Goal: Task Accomplishment & Management: Manage account settings

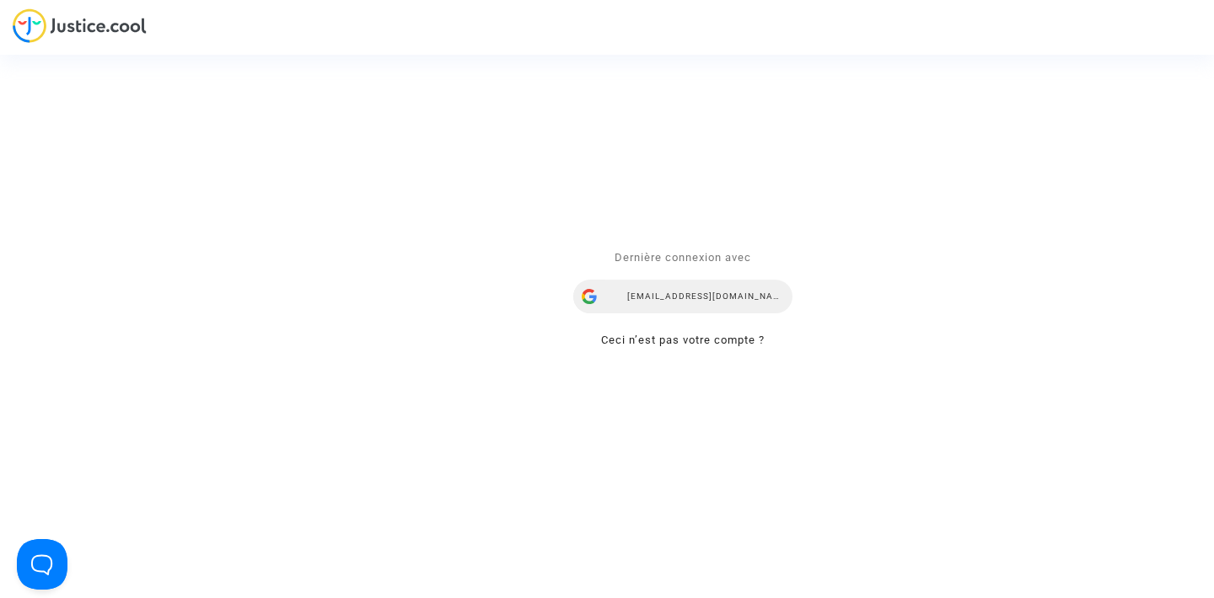
click at [662, 297] on div "airlines@refundmyticket.net" at bounding box center [682, 298] width 219 height 34
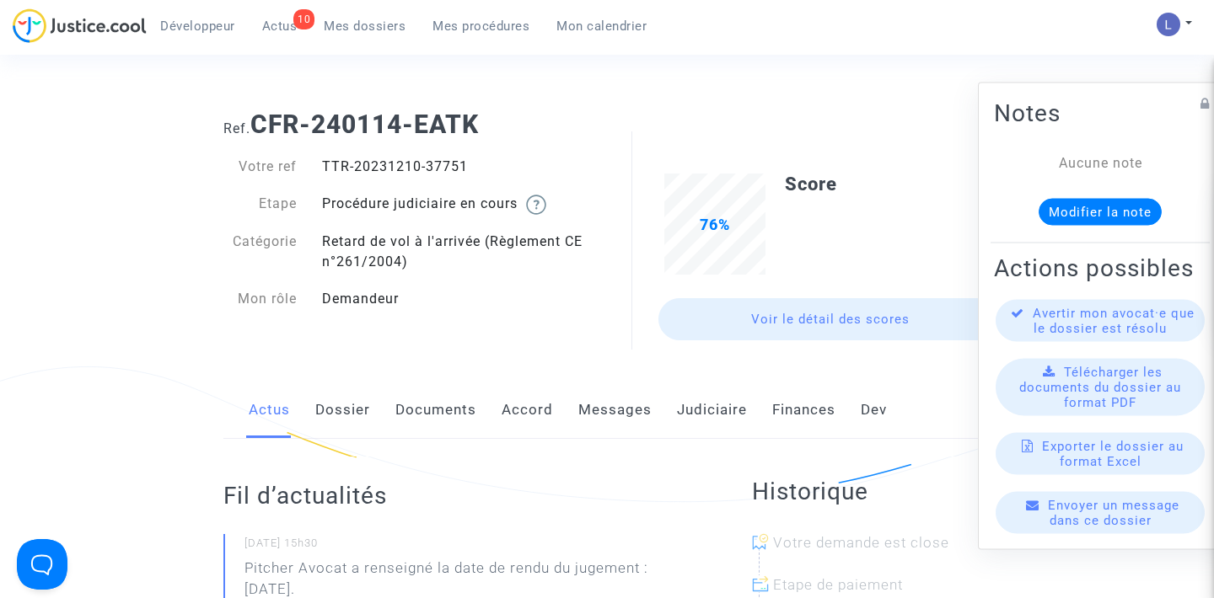
click at [706, 403] on link "Judiciaire" at bounding box center [712, 411] width 70 height 56
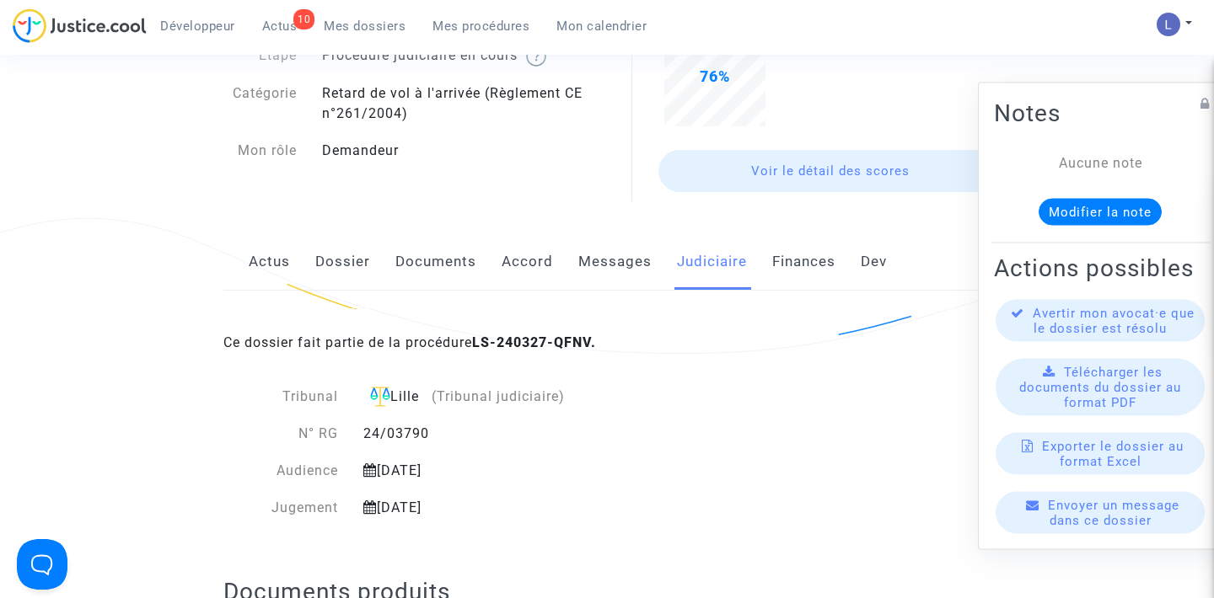
scroll to position [140, 0]
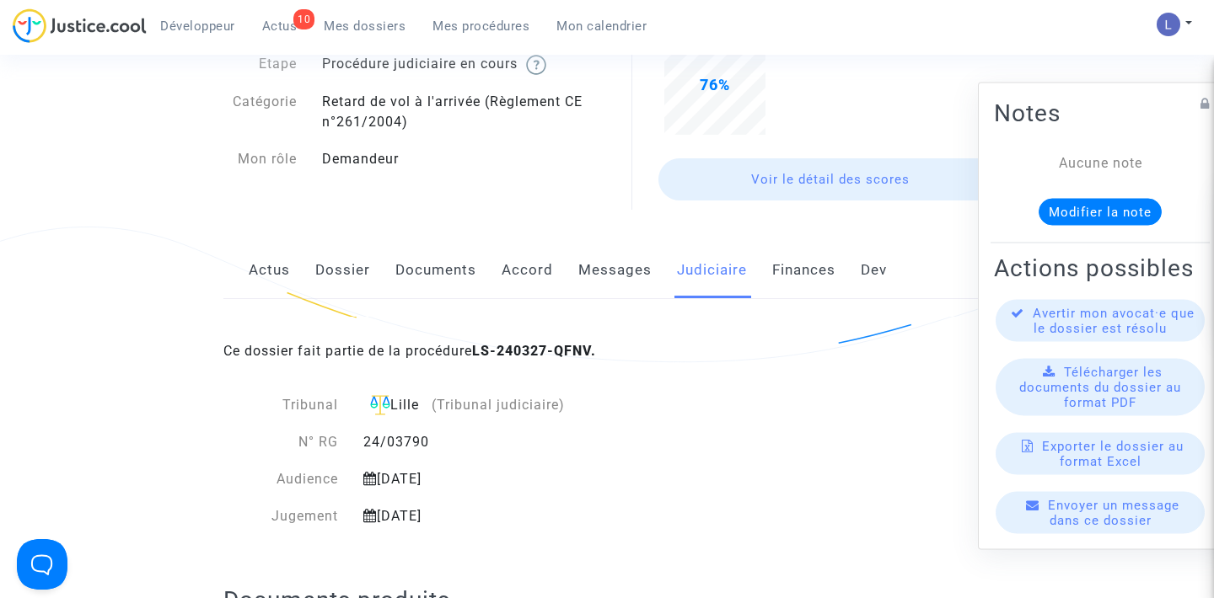
click at [287, 19] on span "Actus" at bounding box center [279, 26] width 35 height 15
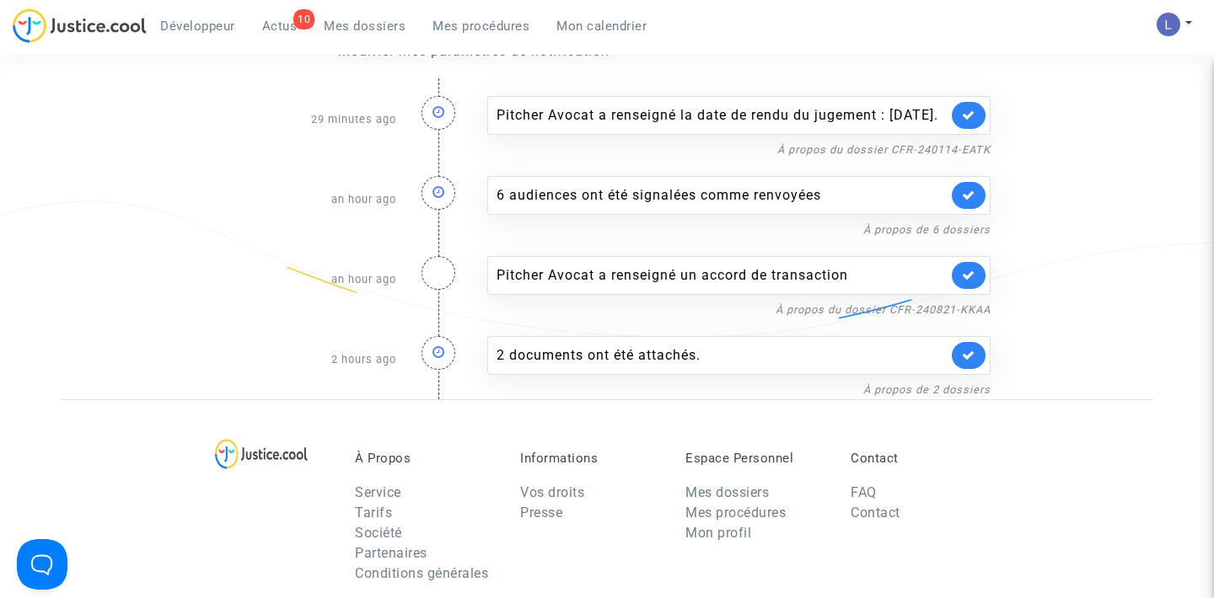
scroll to position [157, 0]
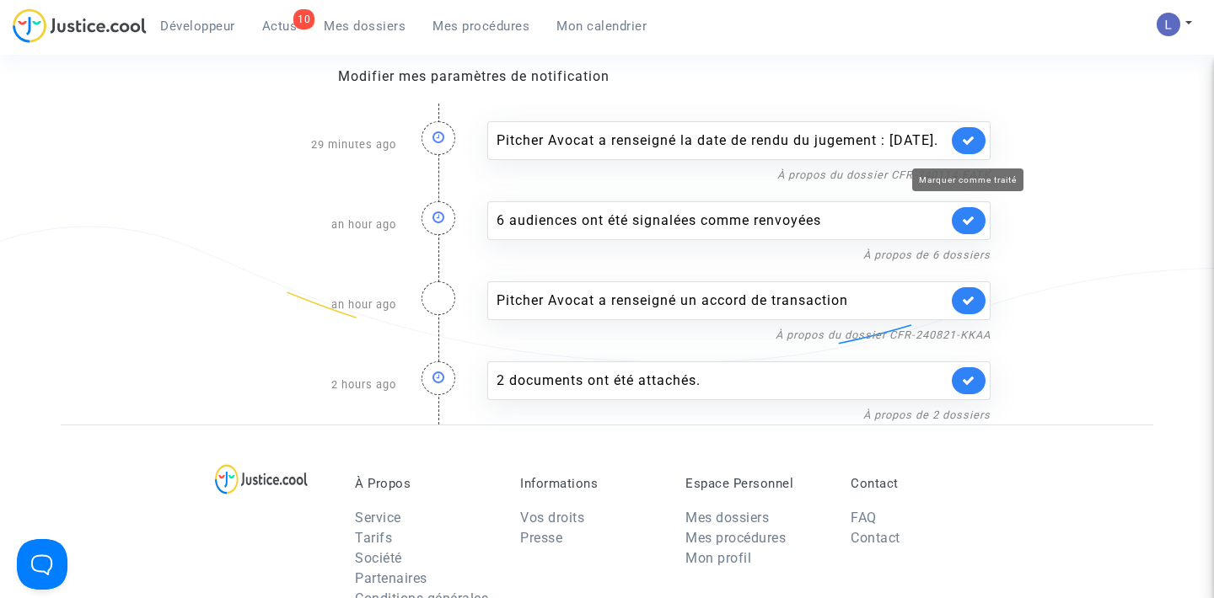
click at [970, 147] on icon at bounding box center [968, 140] width 13 height 13
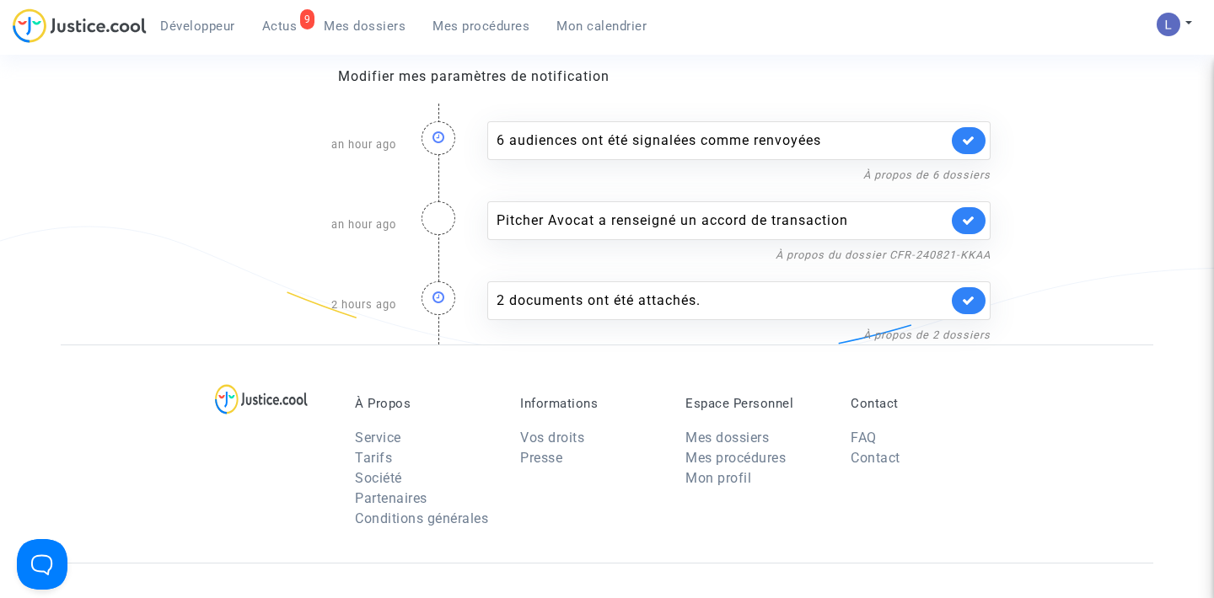
click at [970, 152] on link at bounding box center [968, 140] width 34 height 27
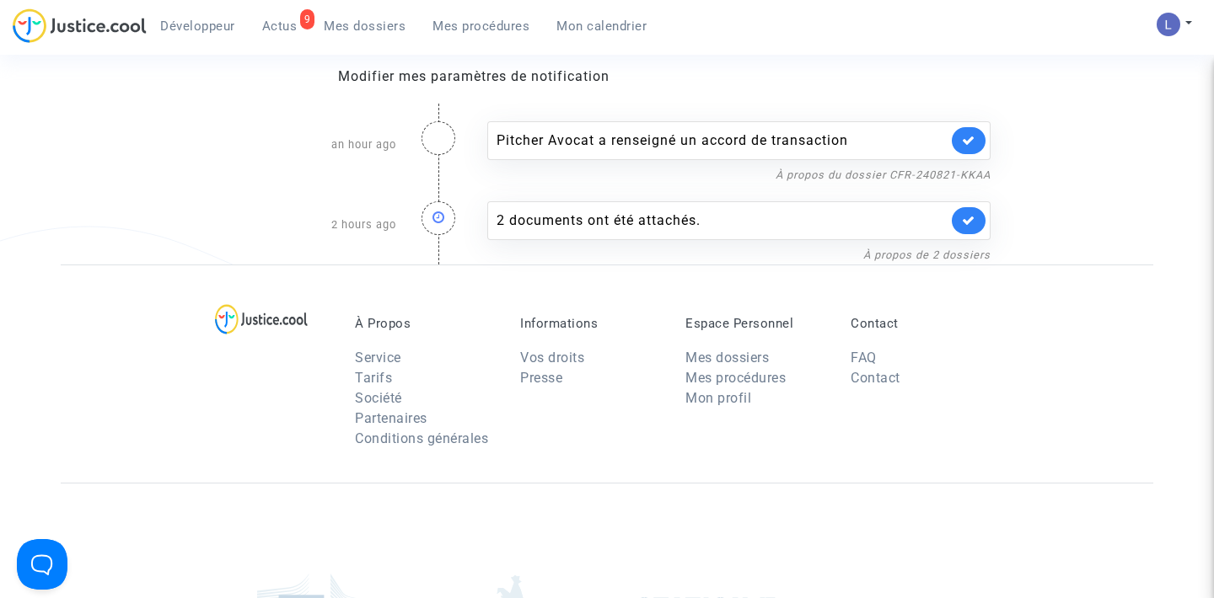
click at [970, 152] on link at bounding box center [968, 140] width 34 height 27
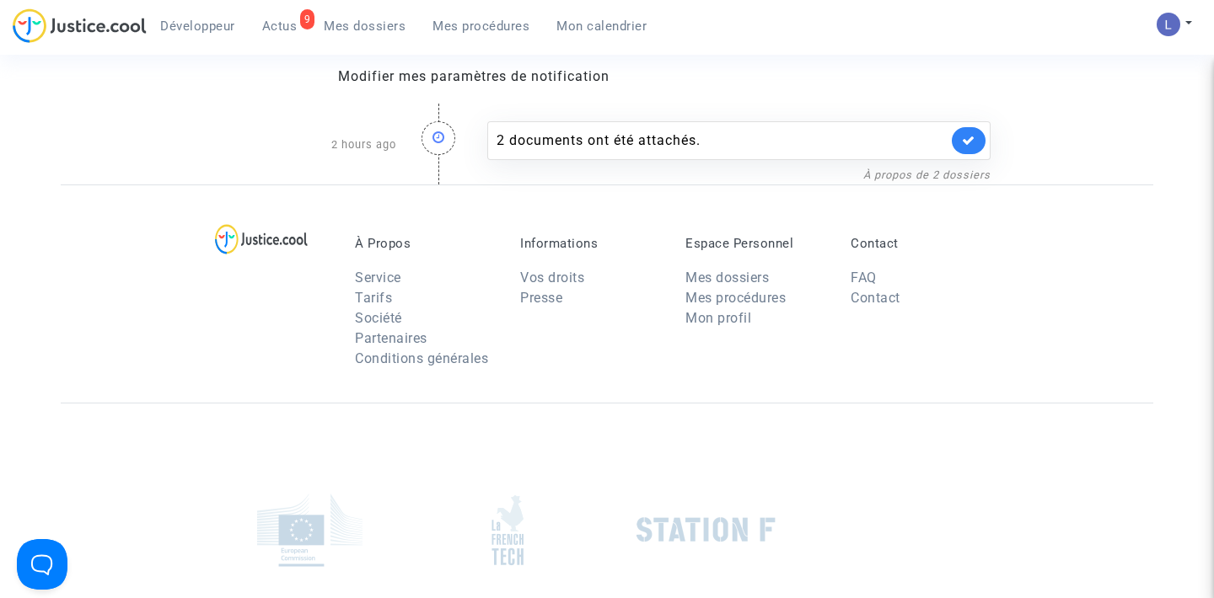
click at [970, 152] on link at bounding box center [968, 140] width 34 height 27
